Goal: Check status: Check status

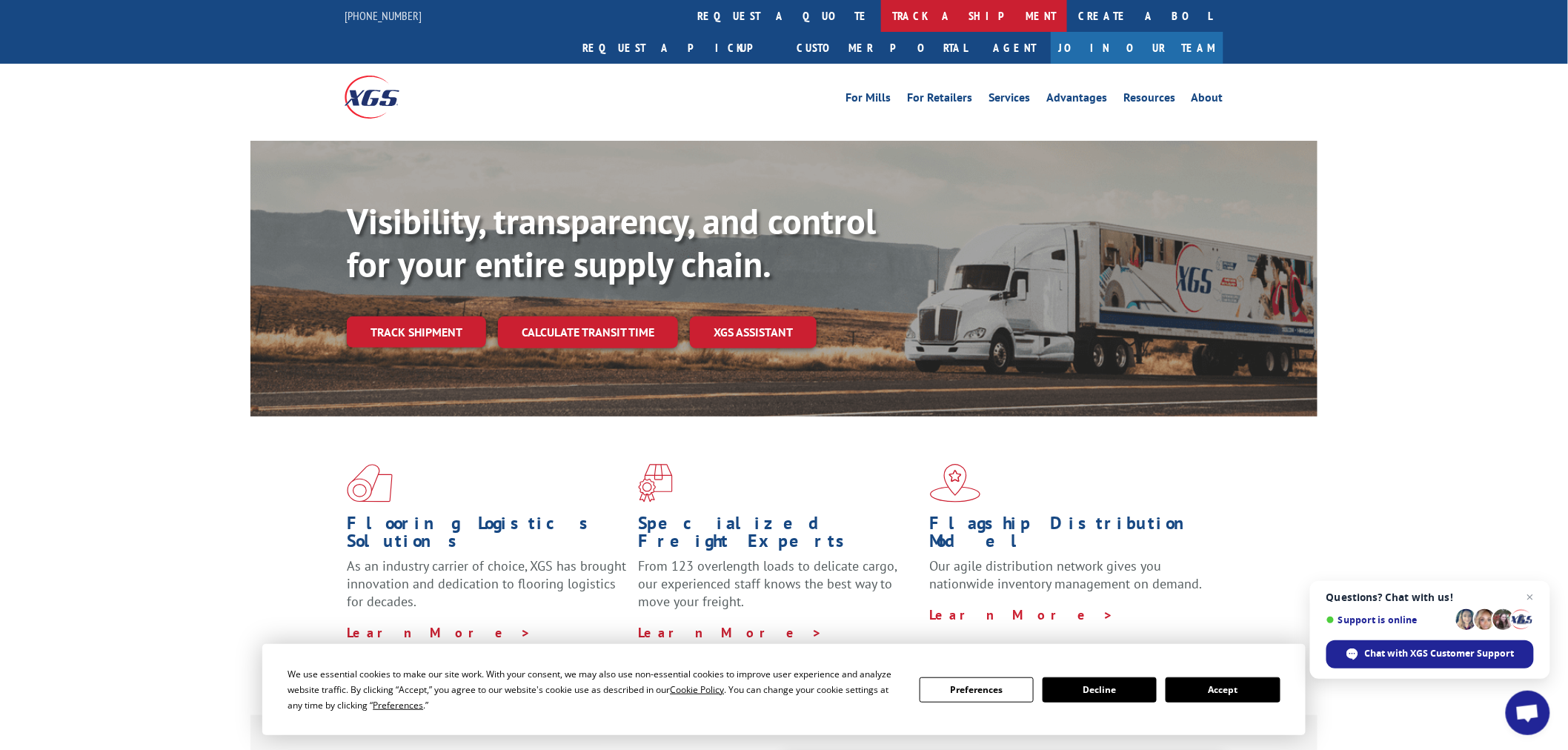
click at [881, 11] on link "track a shipment" at bounding box center [974, 15] width 186 height 31
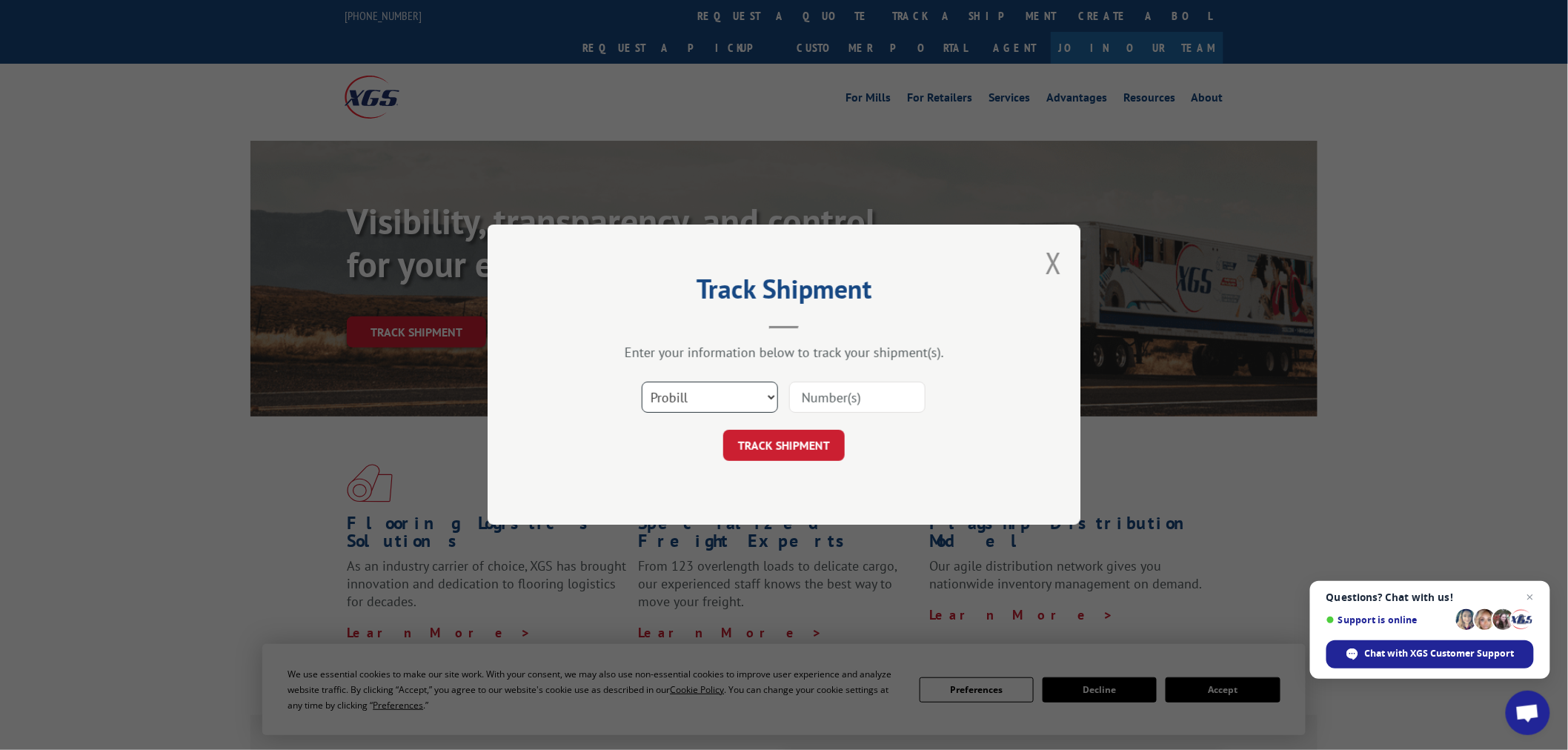
click at [739, 393] on select "Select category... Probill BOL PO" at bounding box center [710, 397] width 137 height 31
select select "po"
click at [642, 382] on select "Select category... Probill BOL PO" at bounding box center [710, 397] width 137 height 31
click at [862, 386] on input at bounding box center [858, 397] width 137 height 31
type input "15528989"
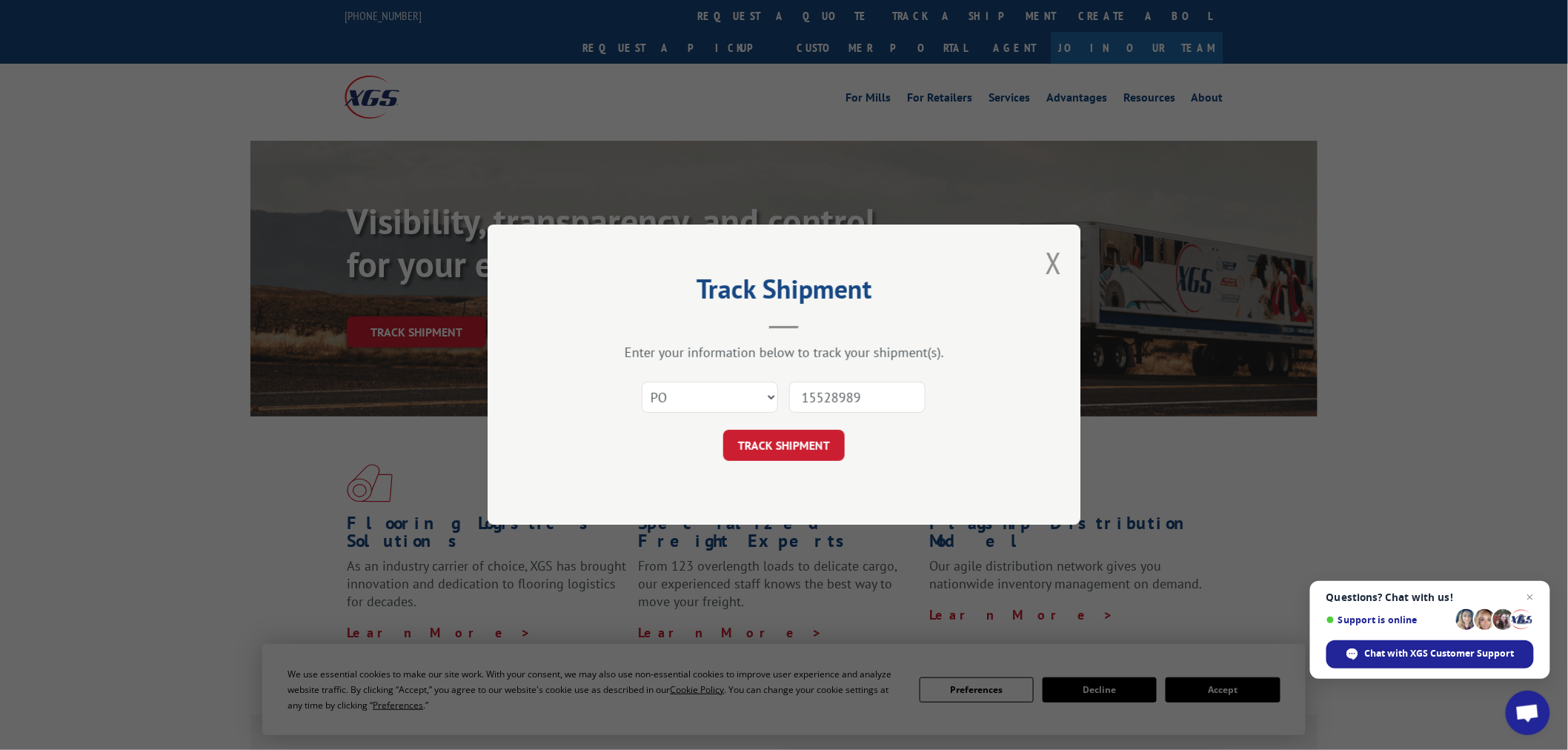
click at [723, 431] on button "TRACK SHIPMENT" at bounding box center [783, 446] width 121 height 31
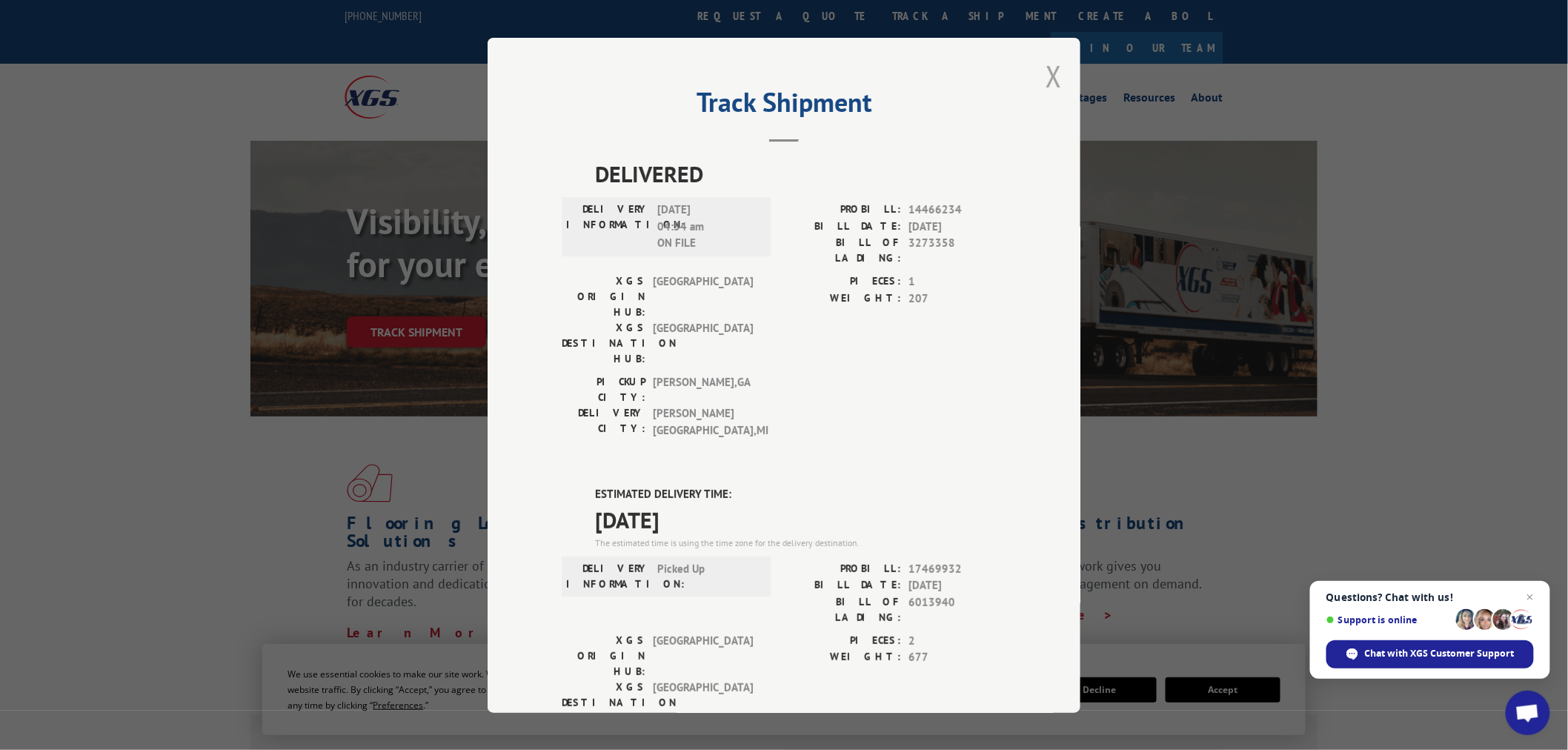
click at [1050, 73] on button "Close modal" at bounding box center [1054, 76] width 16 height 40
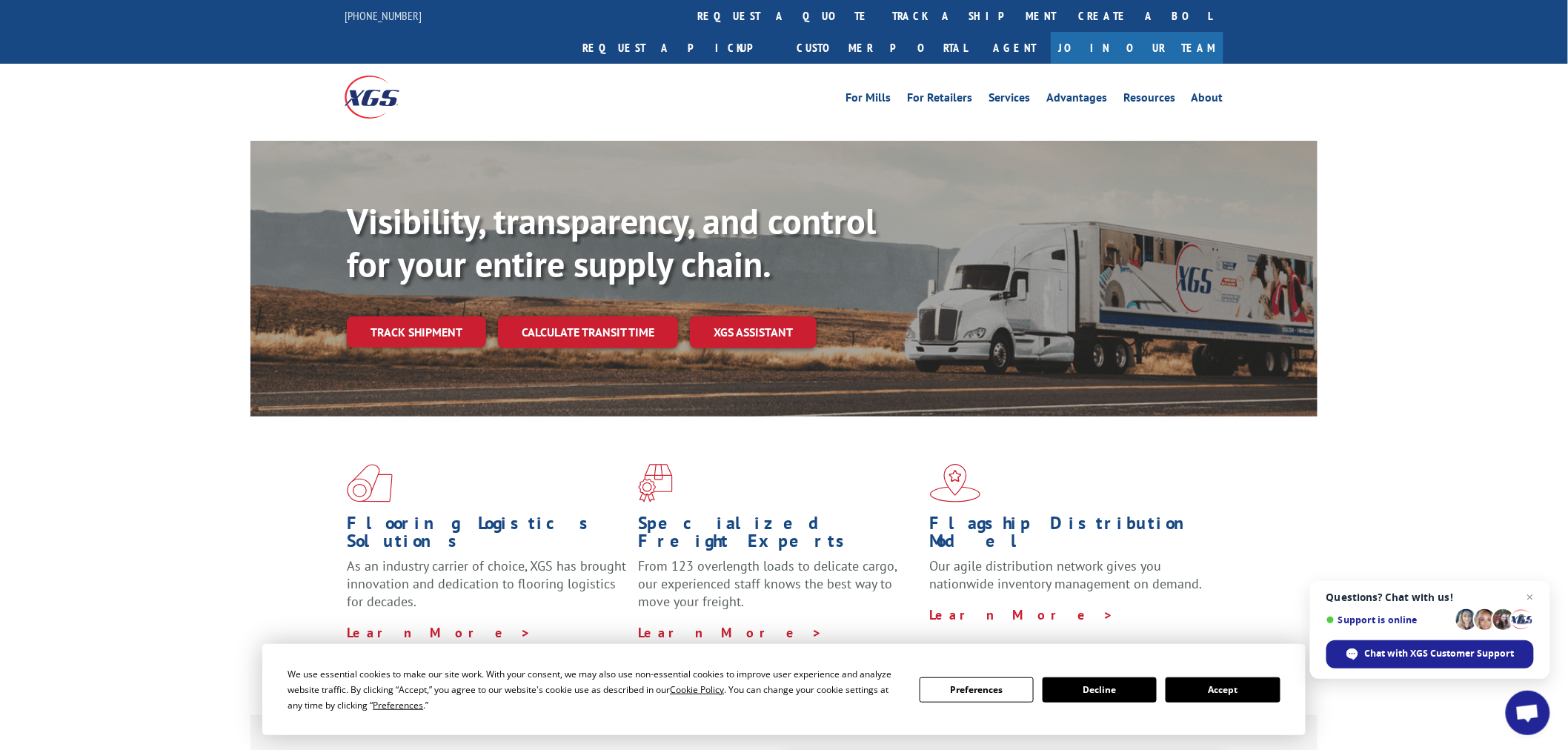
click at [881, 13] on link "track a shipment" at bounding box center [974, 15] width 186 height 31
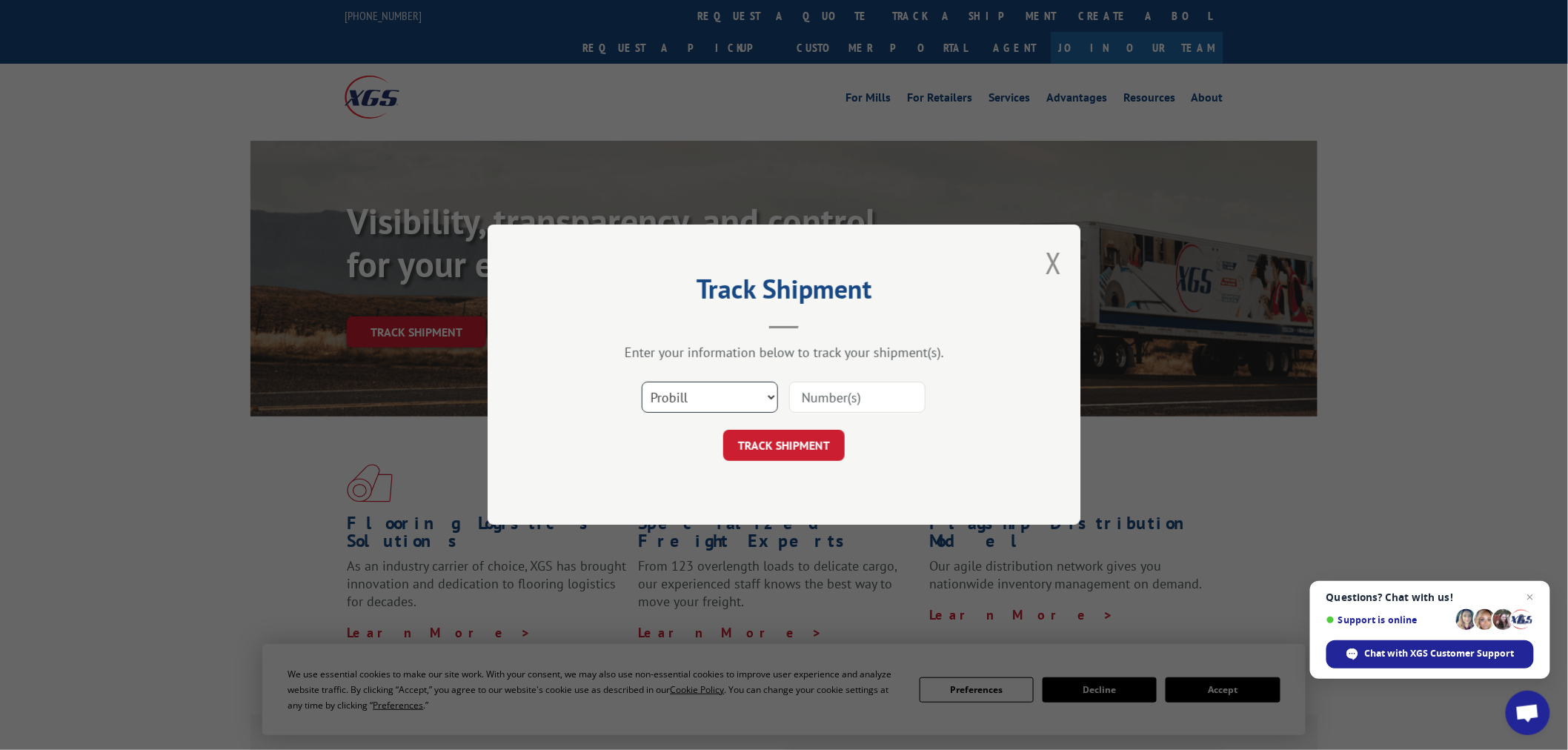
click at [706, 394] on select "Select category... Probill BOL PO" at bounding box center [710, 397] width 137 height 31
select select "po"
click at [642, 382] on select "Select category... Probill BOL PO" at bounding box center [710, 397] width 137 height 31
click at [841, 398] on input at bounding box center [858, 397] width 137 height 31
paste input "15529014"
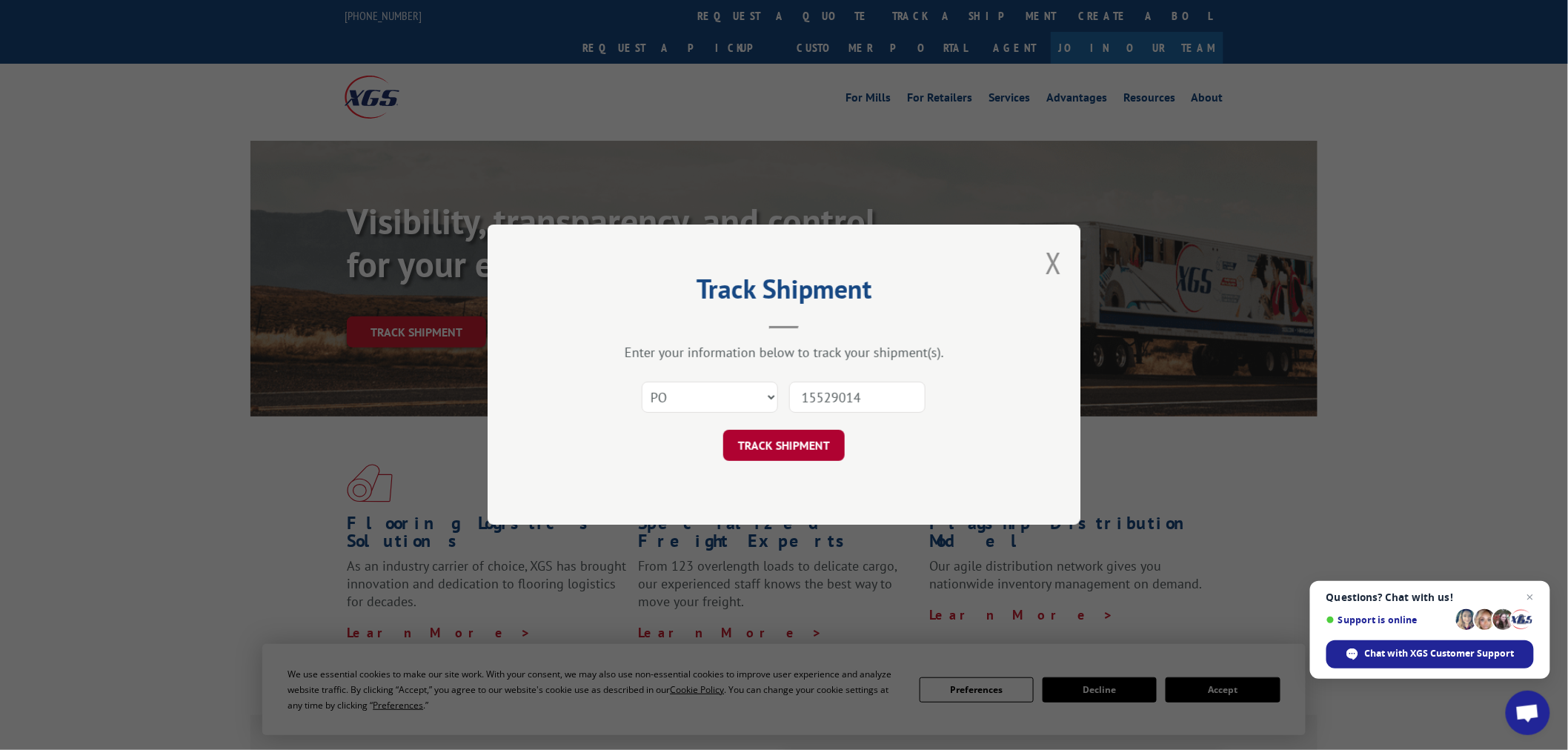
type input "15529014"
click at [814, 443] on button "TRACK SHIPMENT" at bounding box center [783, 446] width 121 height 31
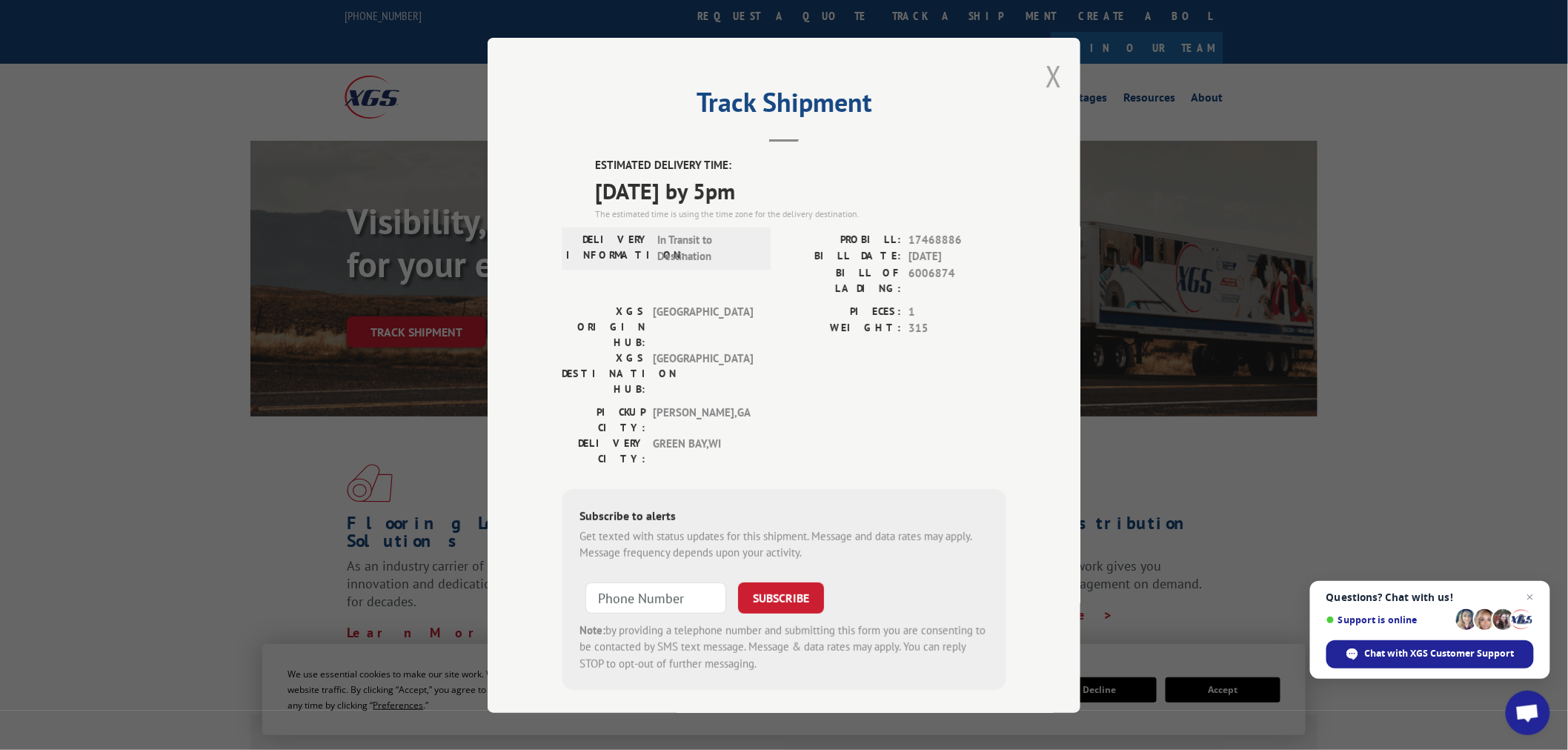
click at [1047, 84] on button "Close modal" at bounding box center [1054, 76] width 16 height 40
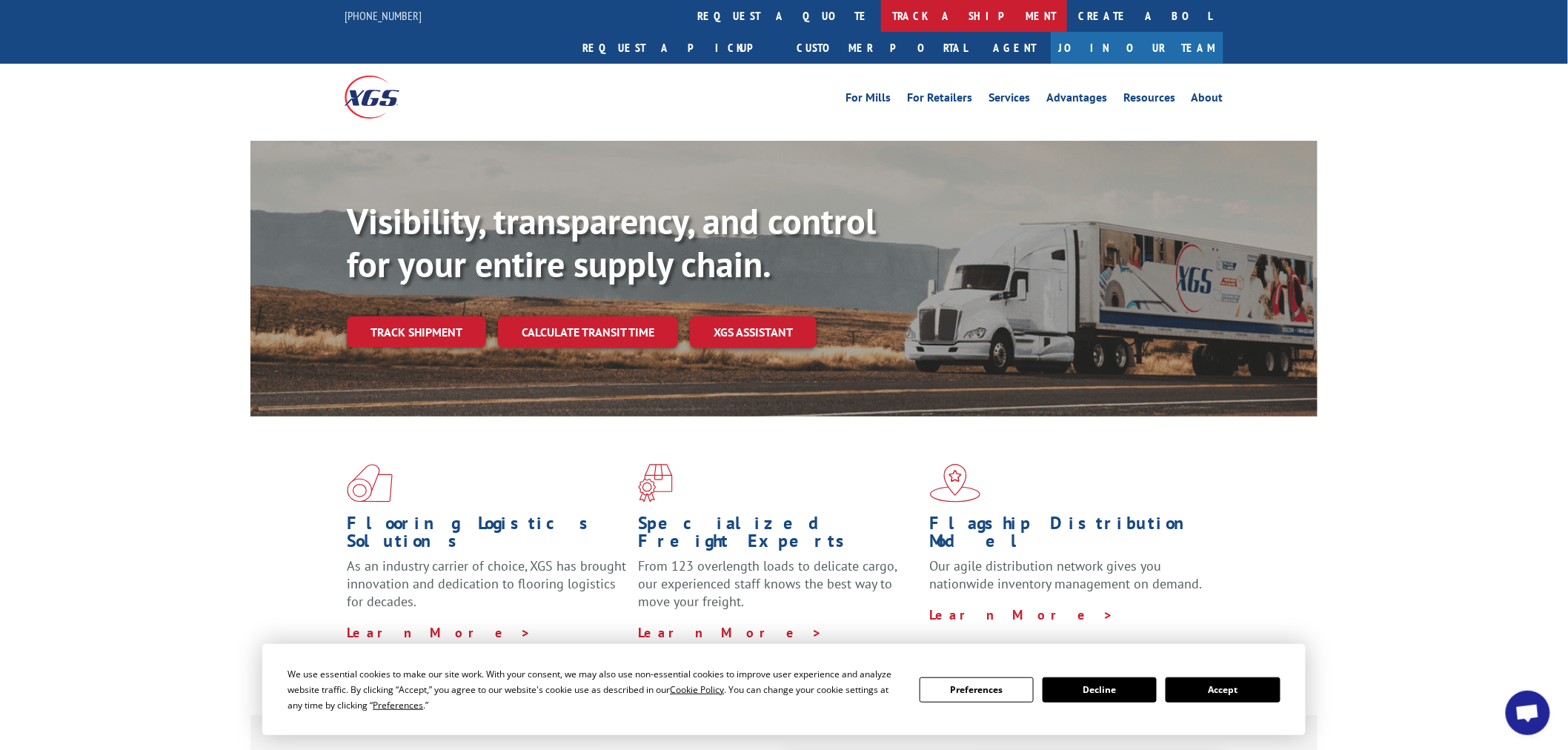
click at [881, 18] on link "track a shipment" at bounding box center [974, 15] width 186 height 31
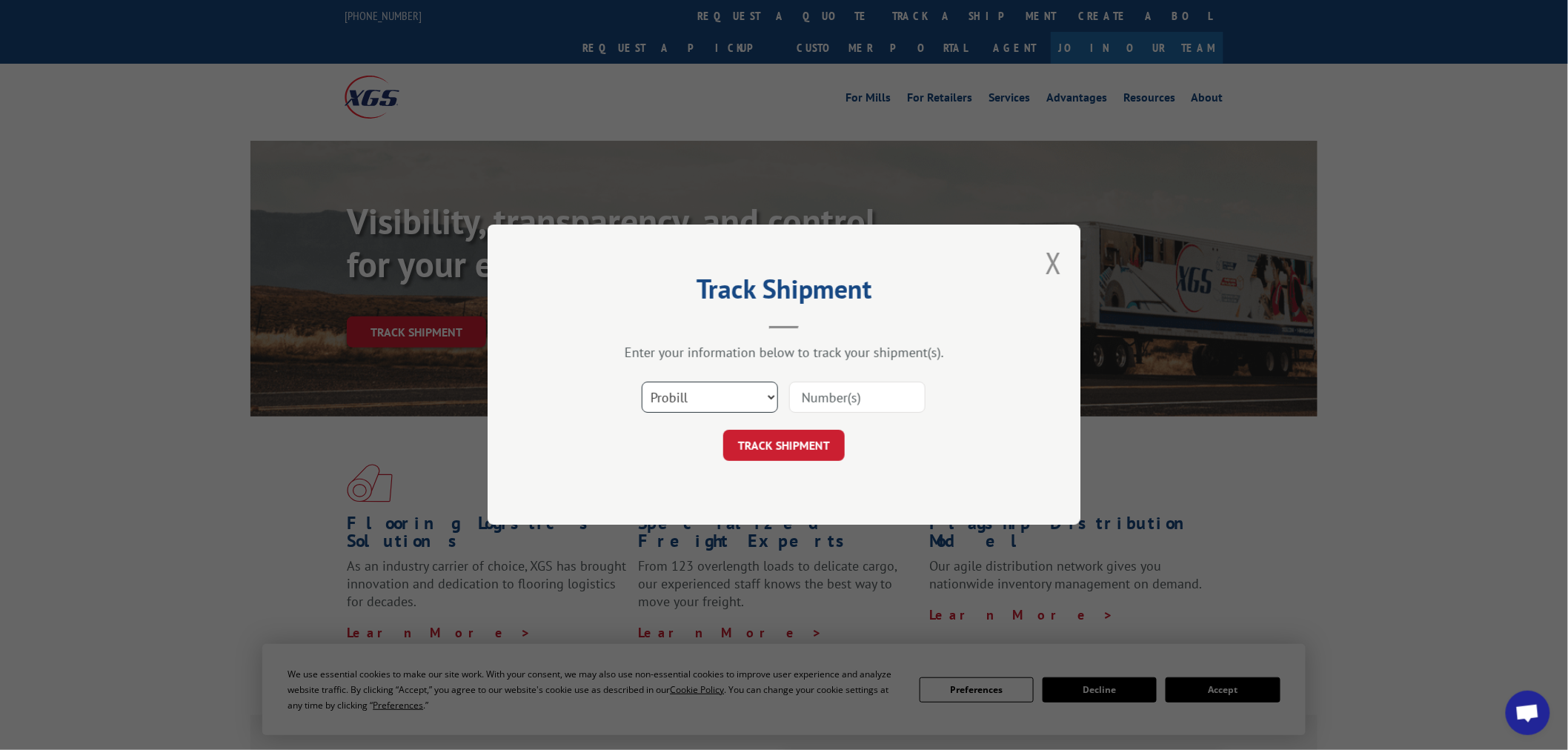
click at [694, 401] on select "Select category... Probill BOL PO" at bounding box center [710, 397] width 137 height 31
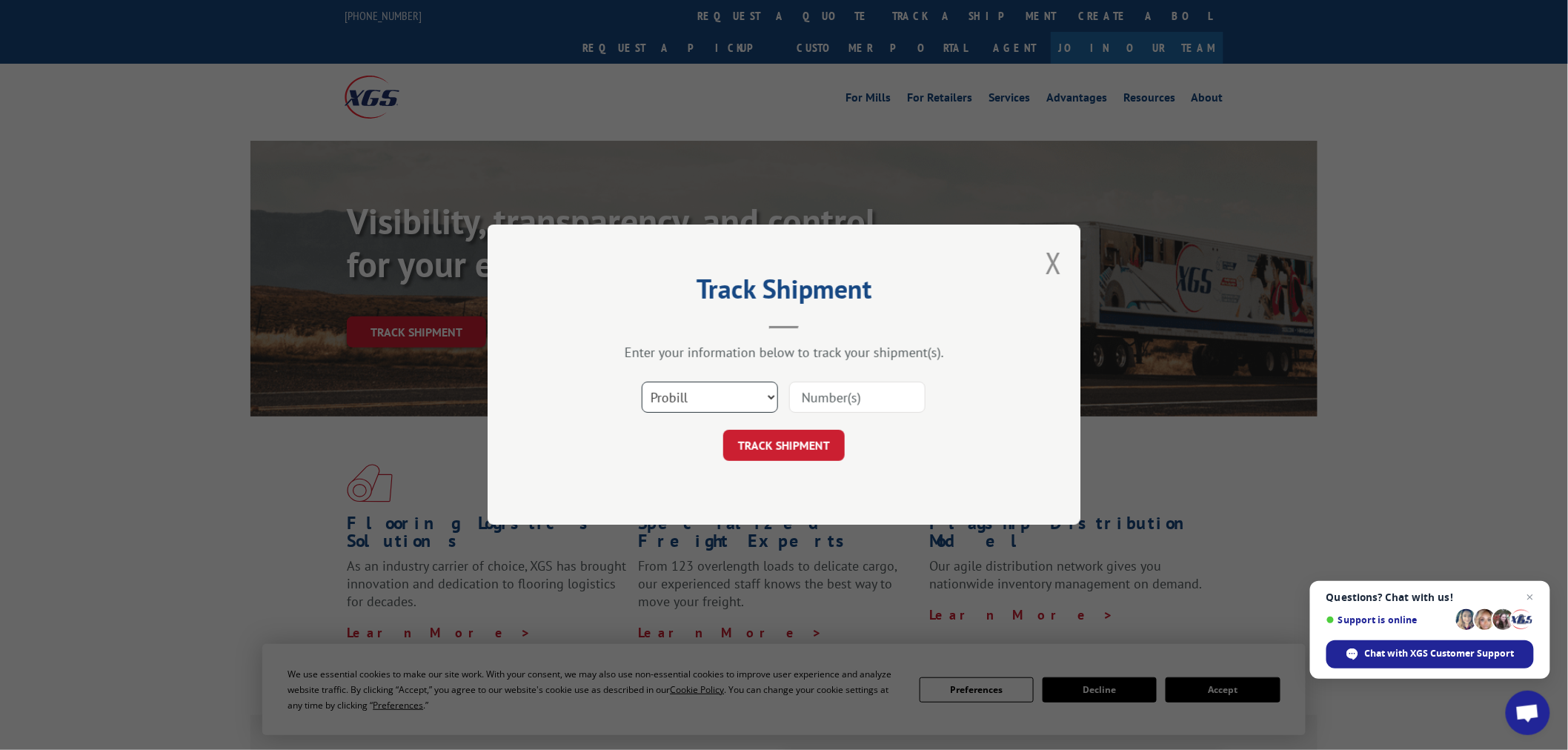
select select "po"
click at [642, 382] on select "Select category... Probill BOL PO" at bounding box center [710, 397] width 137 height 31
click at [835, 402] on input at bounding box center [858, 397] width 137 height 31
type input "15528800"
click at [723, 431] on button "TRACK SHIPMENT" at bounding box center [783, 446] width 121 height 31
